Goal: Find specific page/section: Find specific page/section

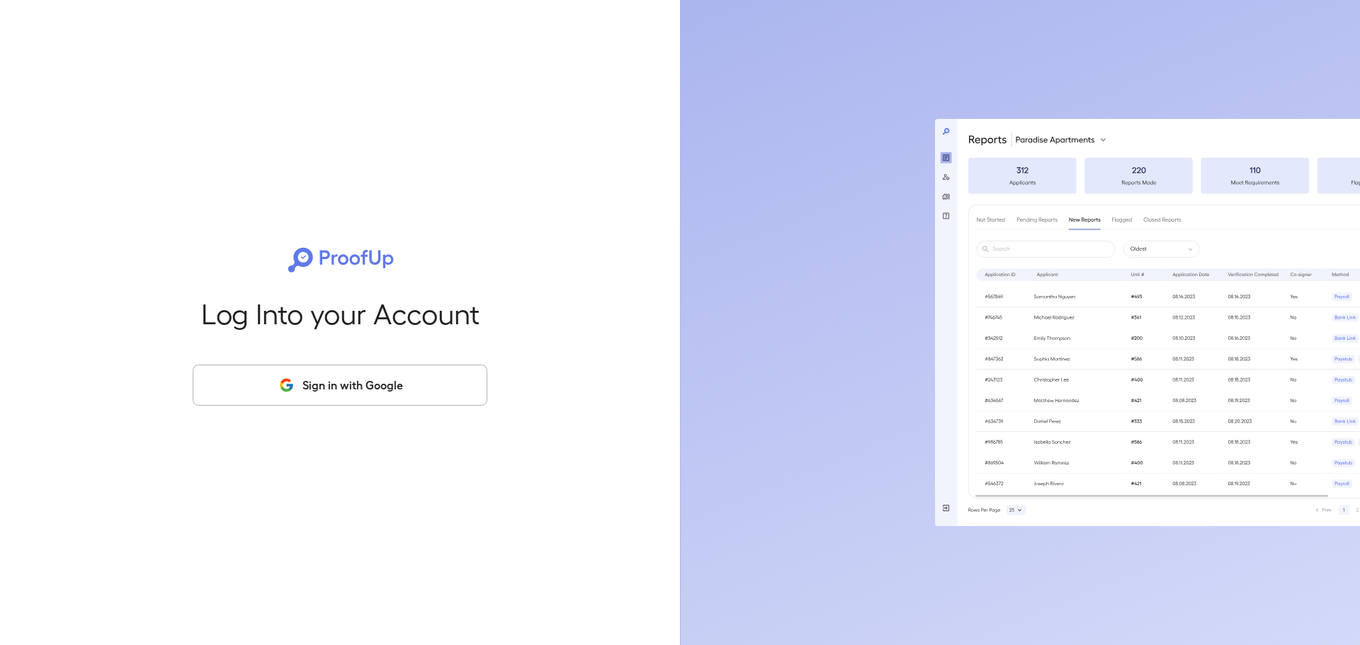
click at [372, 392] on button "Sign in with Google" at bounding box center [340, 385] width 295 height 41
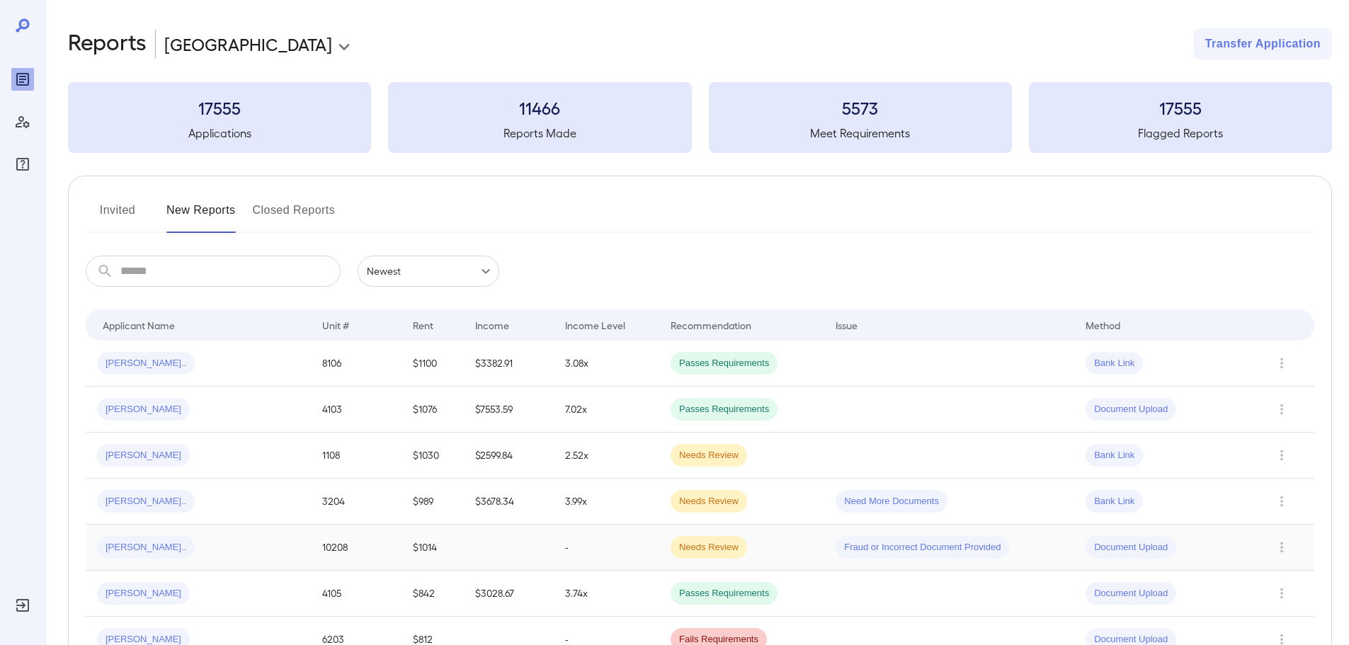
click at [156, 551] on span "[PERSON_NAME].." at bounding box center [146, 547] width 98 height 13
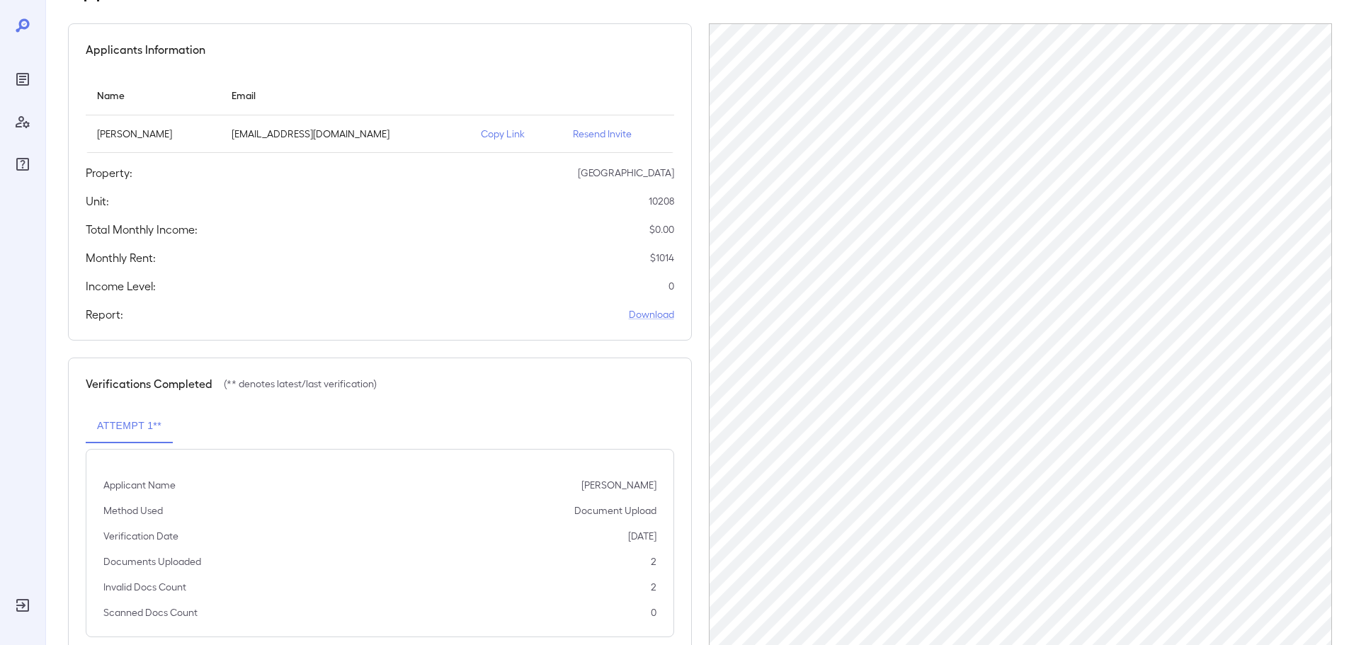
scroll to position [142, 0]
